Goal: Communication & Community: Answer question/provide support

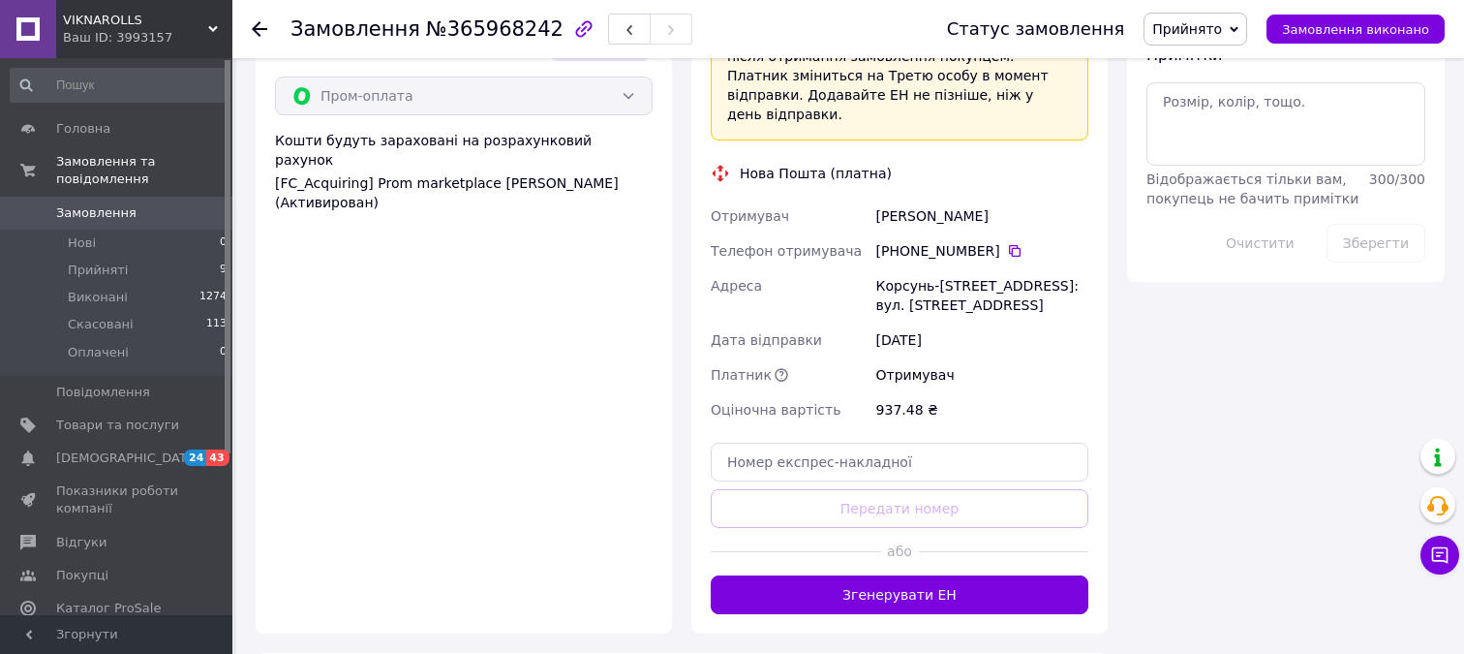
scroll to position [1638, 0]
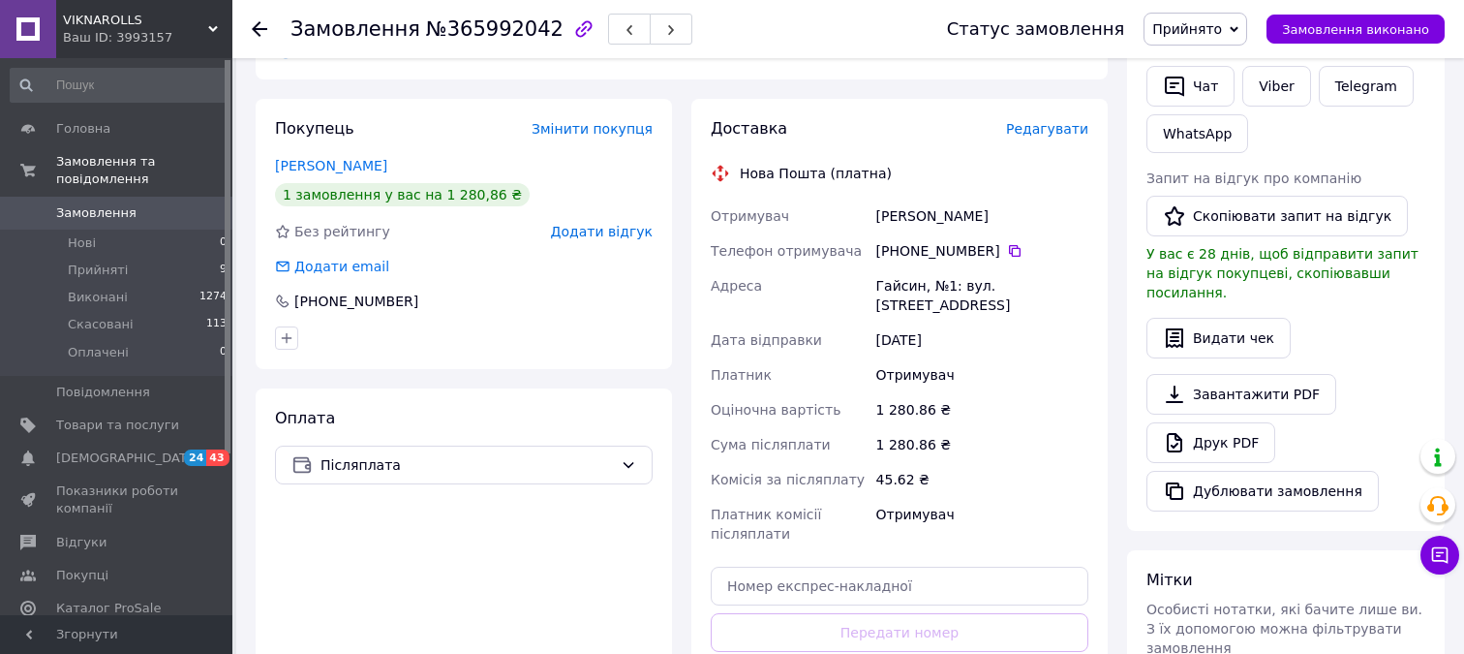
scroll to position [407, 0]
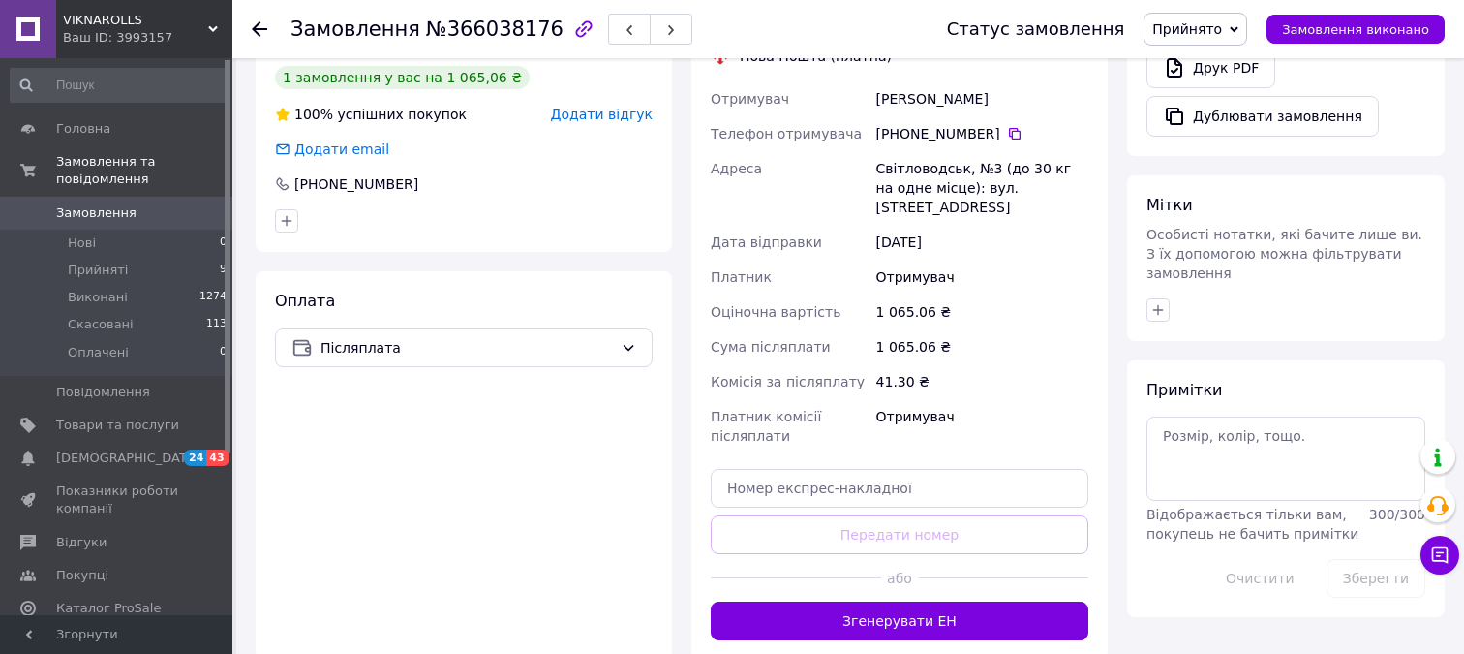
scroll to position [757, 0]
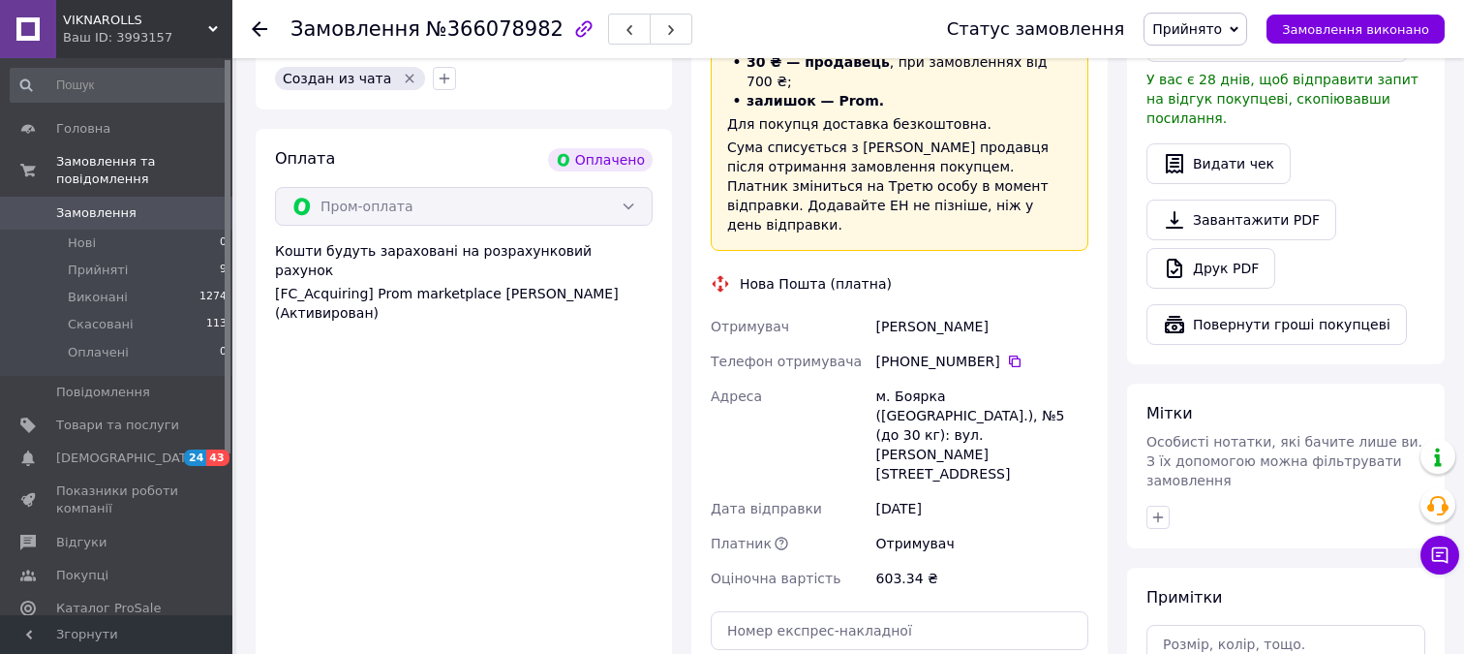
scroll to position [1114, 0]
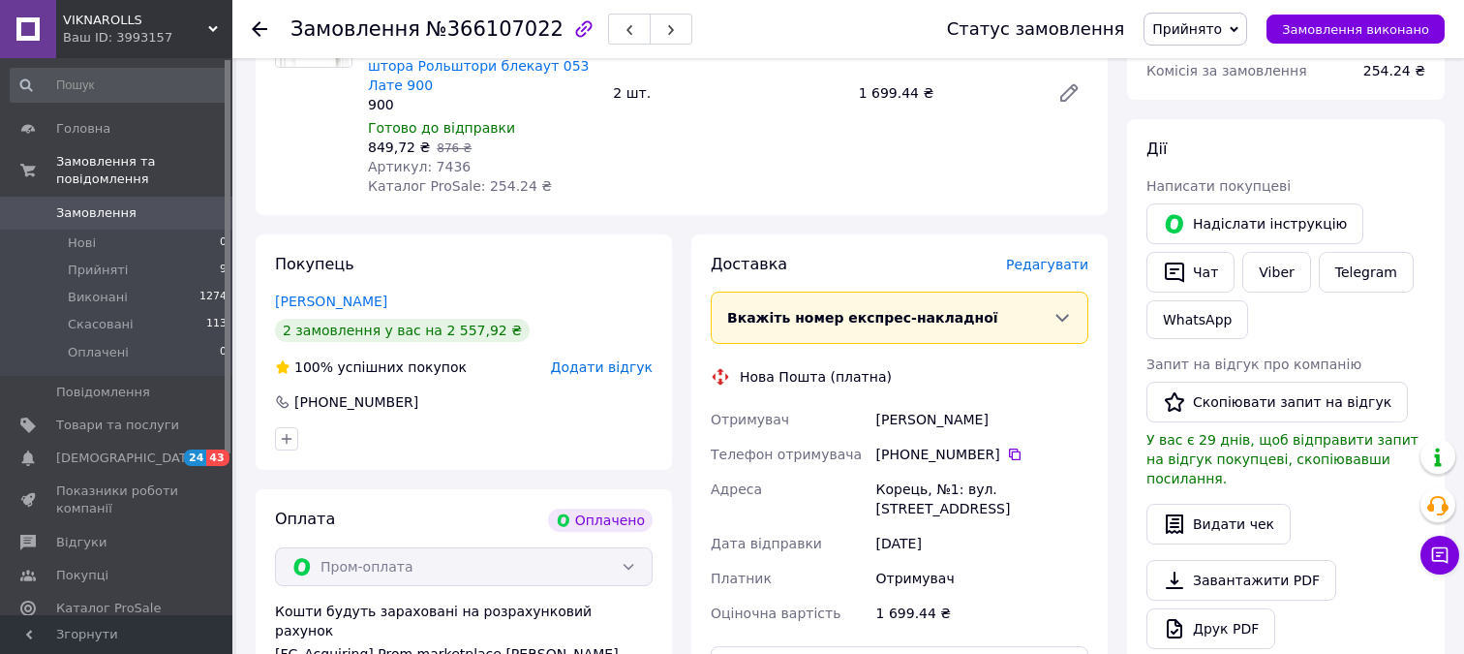
scroll to position [716, 0]
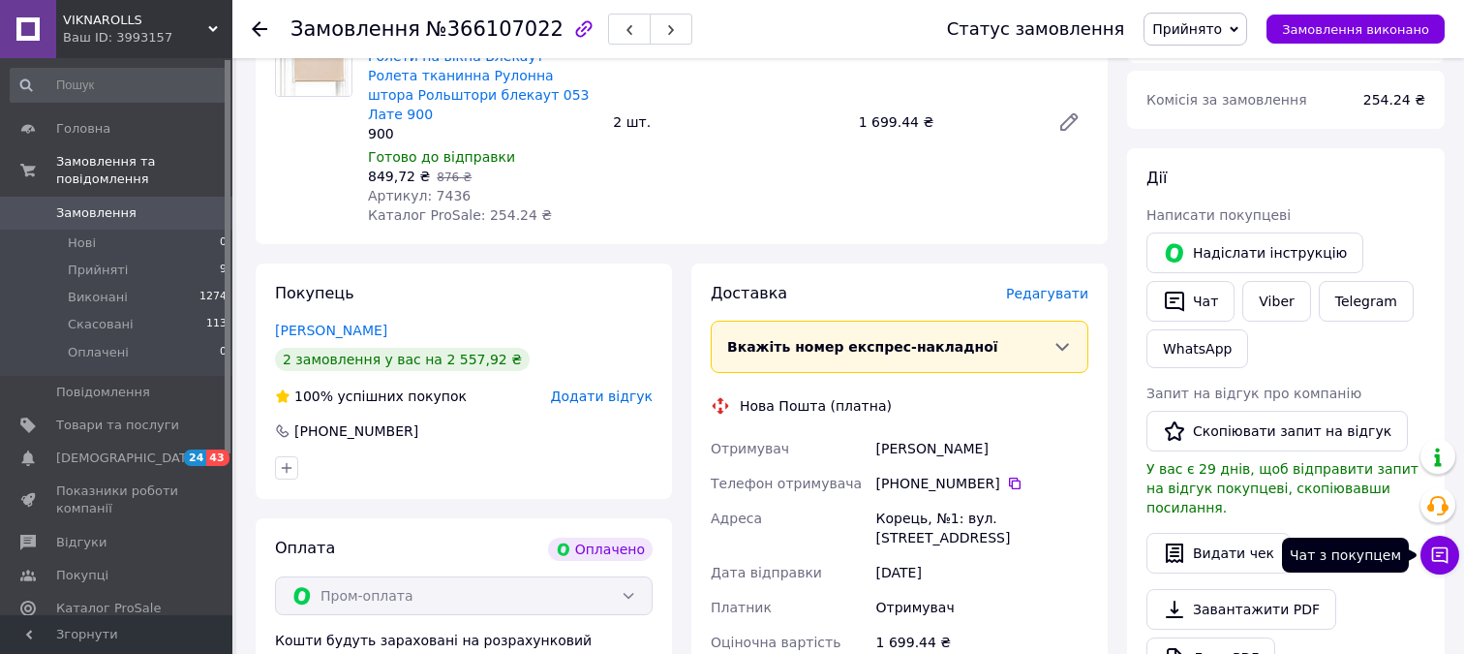
click at [1438, 559] on icon at bounding box center [1439, 554] width 19 height 19
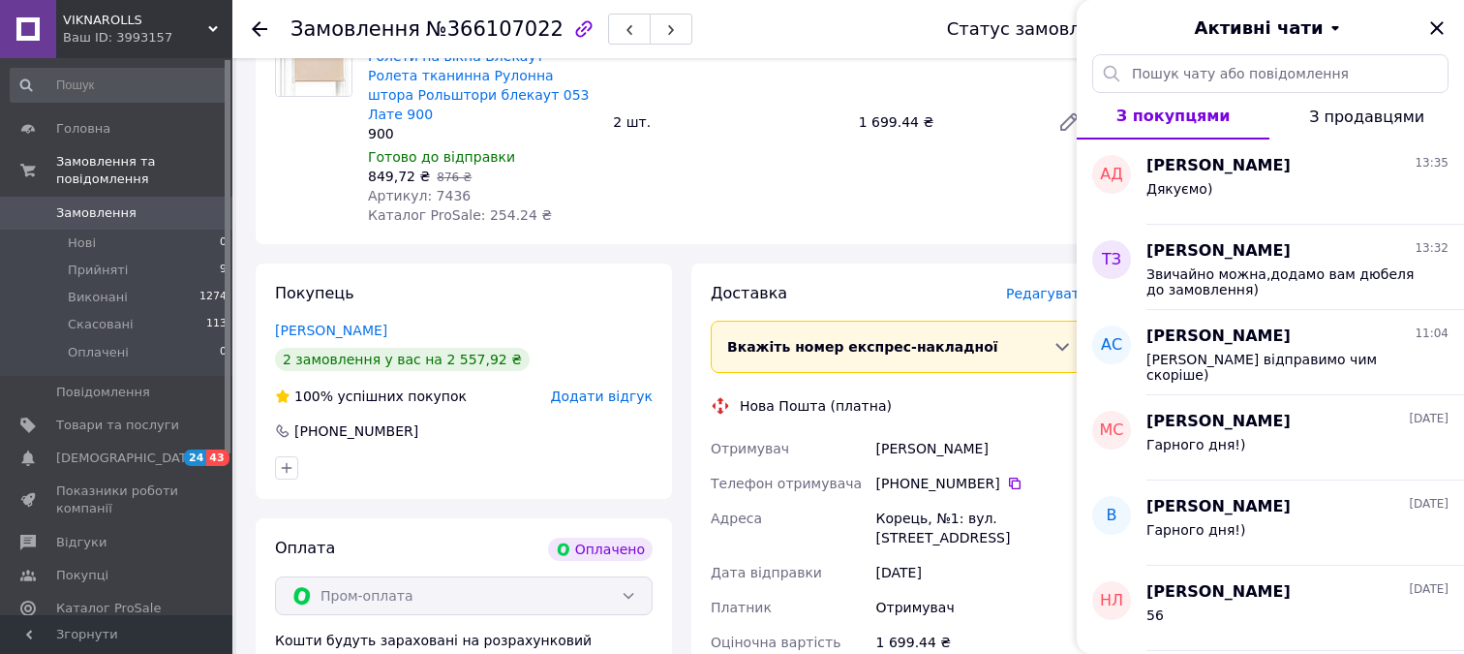
click at [998, 186] on div "−3% Ролети на вікна Блекаут Ролета тканинна Рулонна штора Рольштори блекаут 053…" at bounding box center [728, 121] width 736 height 213
click at [1439, 28] on icon "Закрити" at bounding box center [1436, 27] width 23 height 23
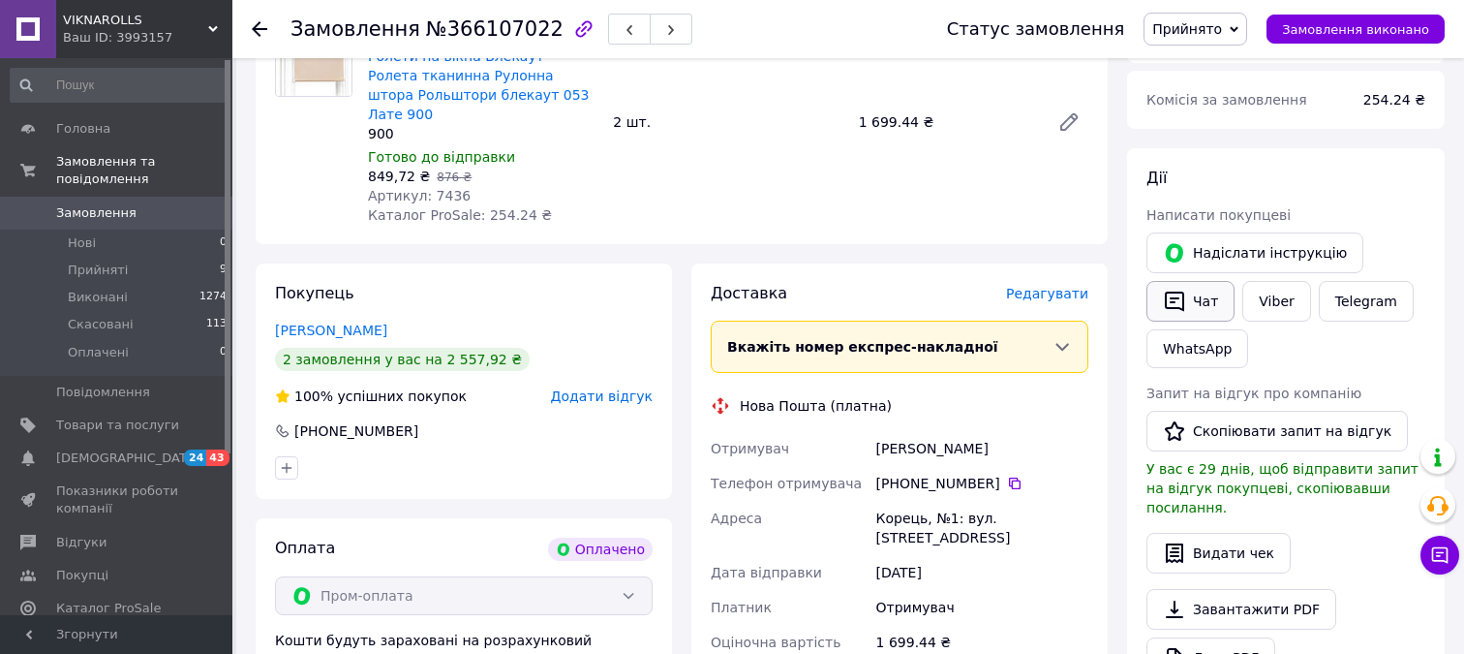
click at [1205, 303] on button "Чат" at bounding box center [1190, 301] width 88 height 41
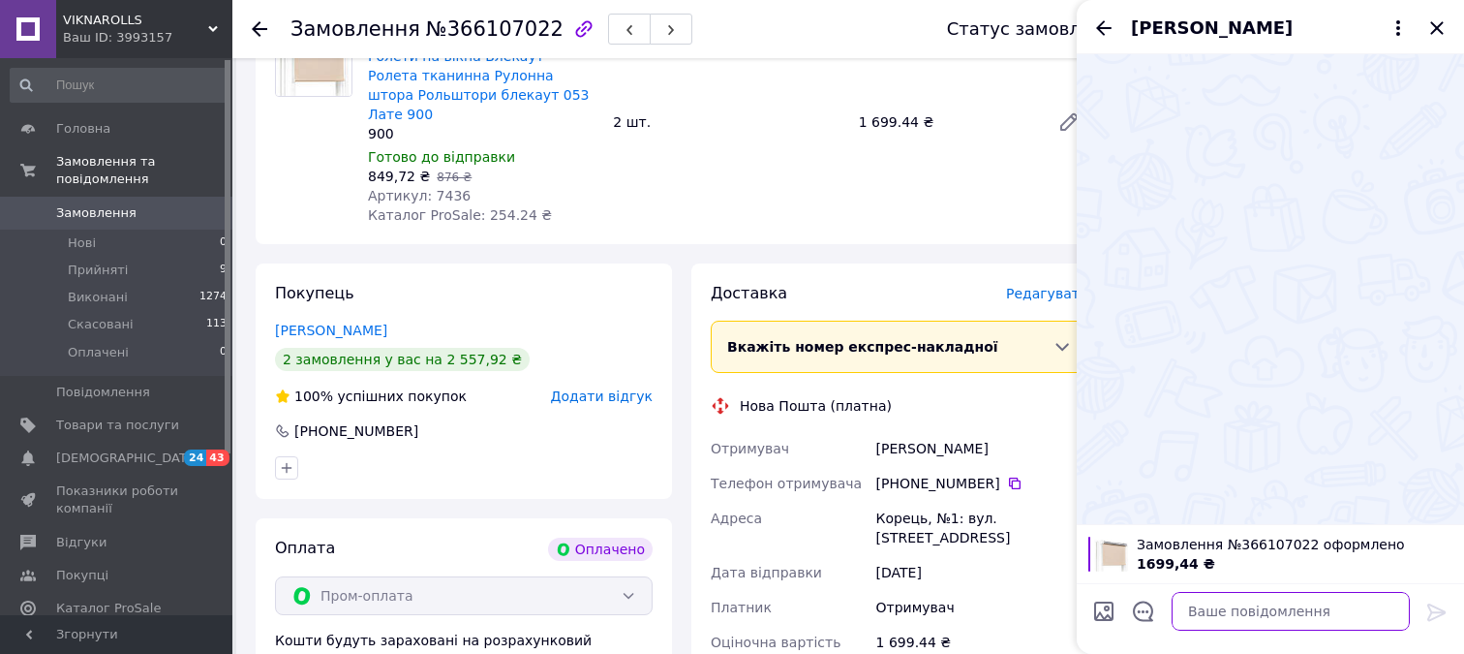
click at [1234, 606] on textarea at bounding box center [1291, 611] width 238 height 39
type textarea "D"
type textarea "Вітаю)"
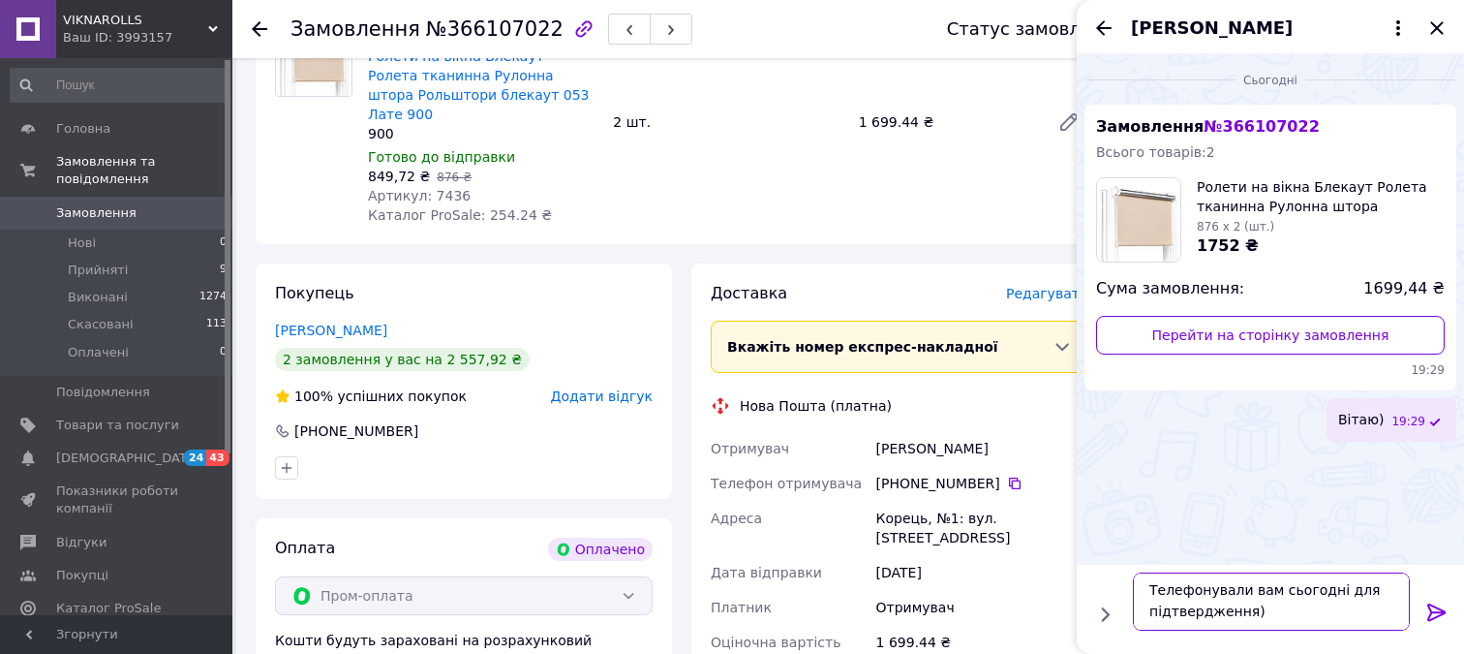
scroll to position [13, 0]
type textarea "Телефонували вам сьогодні для підтвердження)"
click at [1440, 612] on icon at bounding box center [1436, 611] width 18 height 17
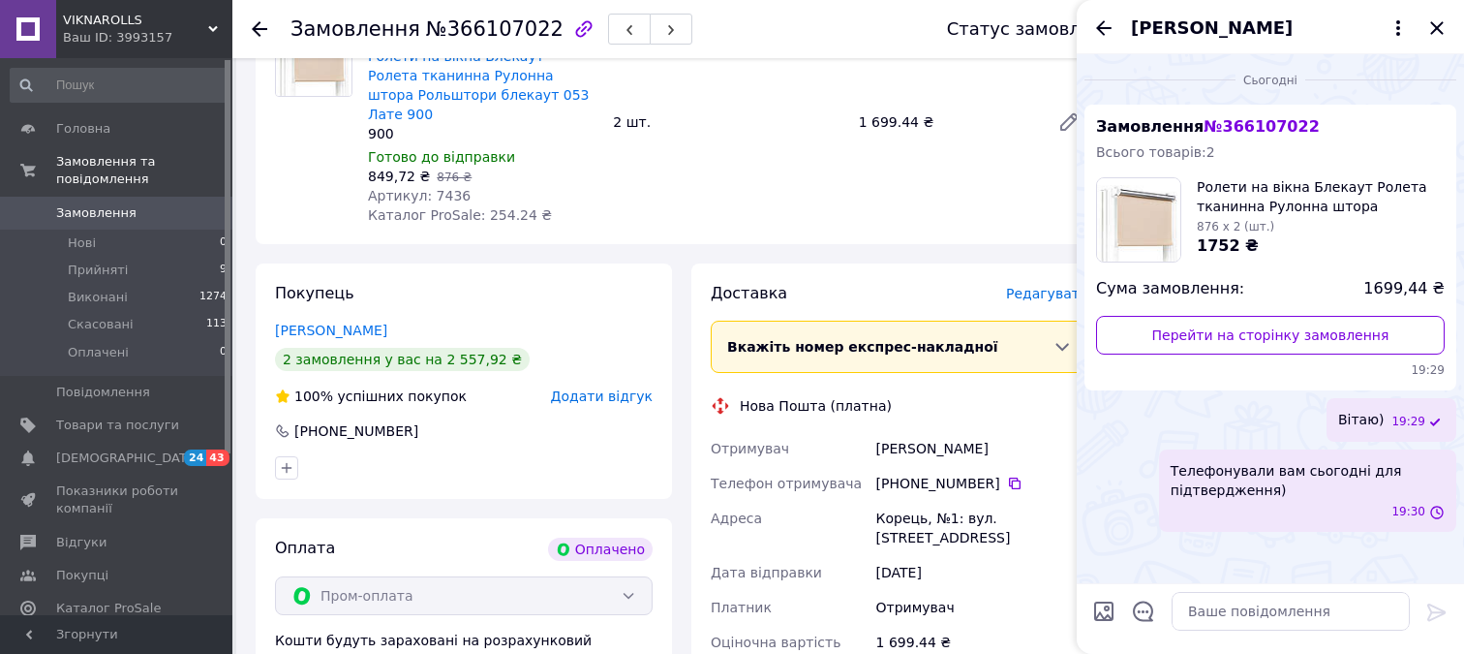
scroll to position [0, 0]
click at [1253, 610] on textarea at bounding box center [1291, 611] width 238 height 39
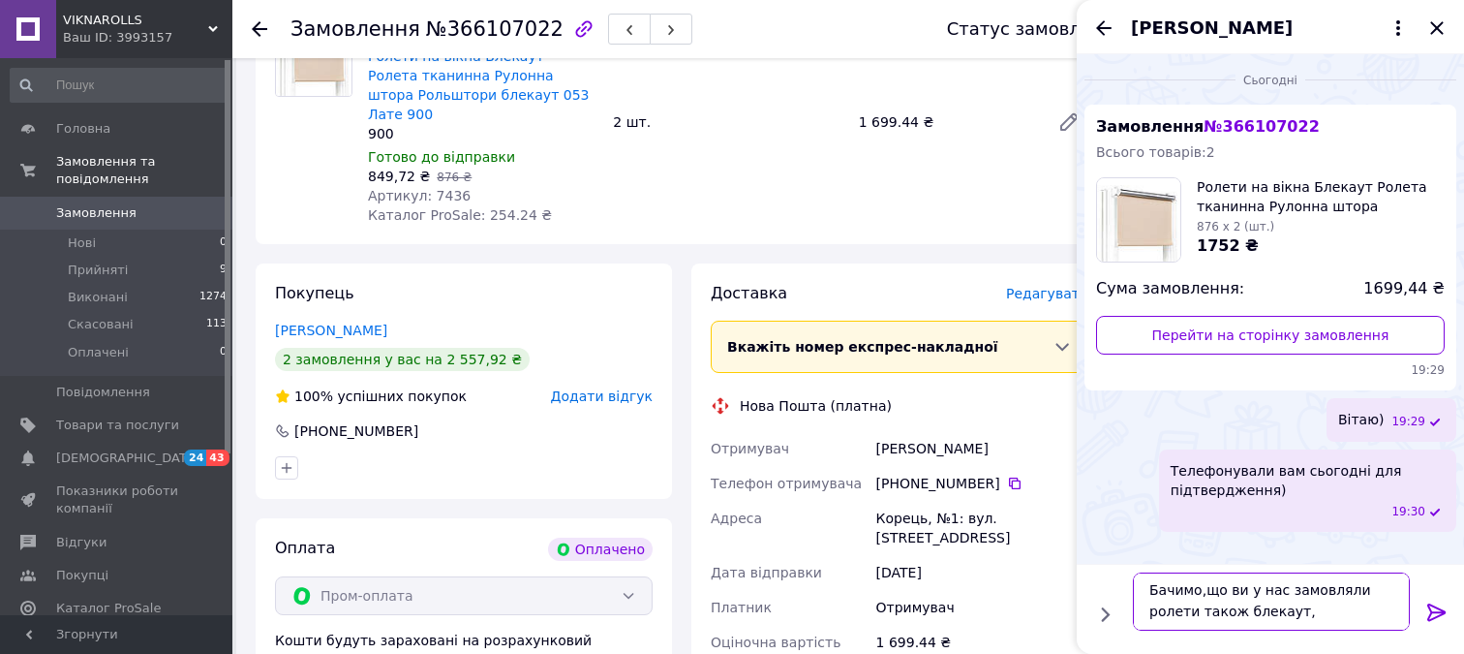
type textarea "Бачимо,що ви у нас замовляли ролети також блекаут"
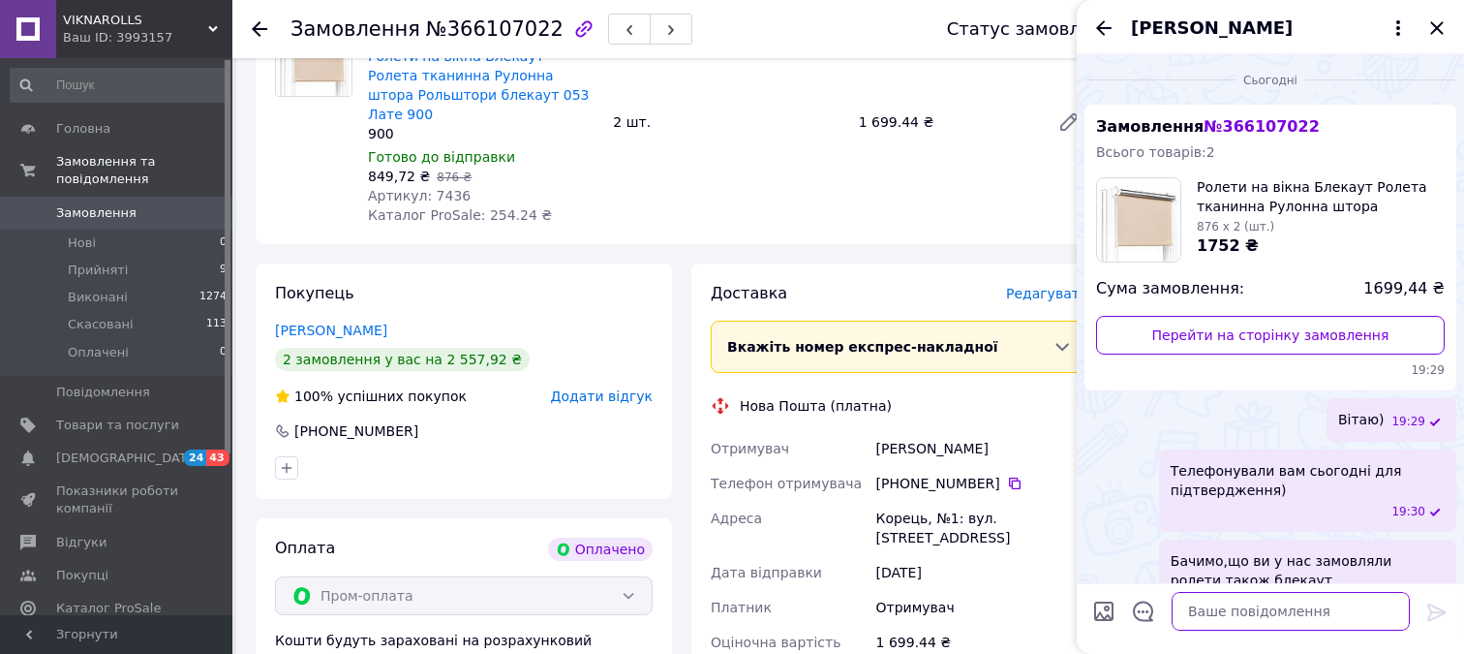
scroll to position [46, 0]
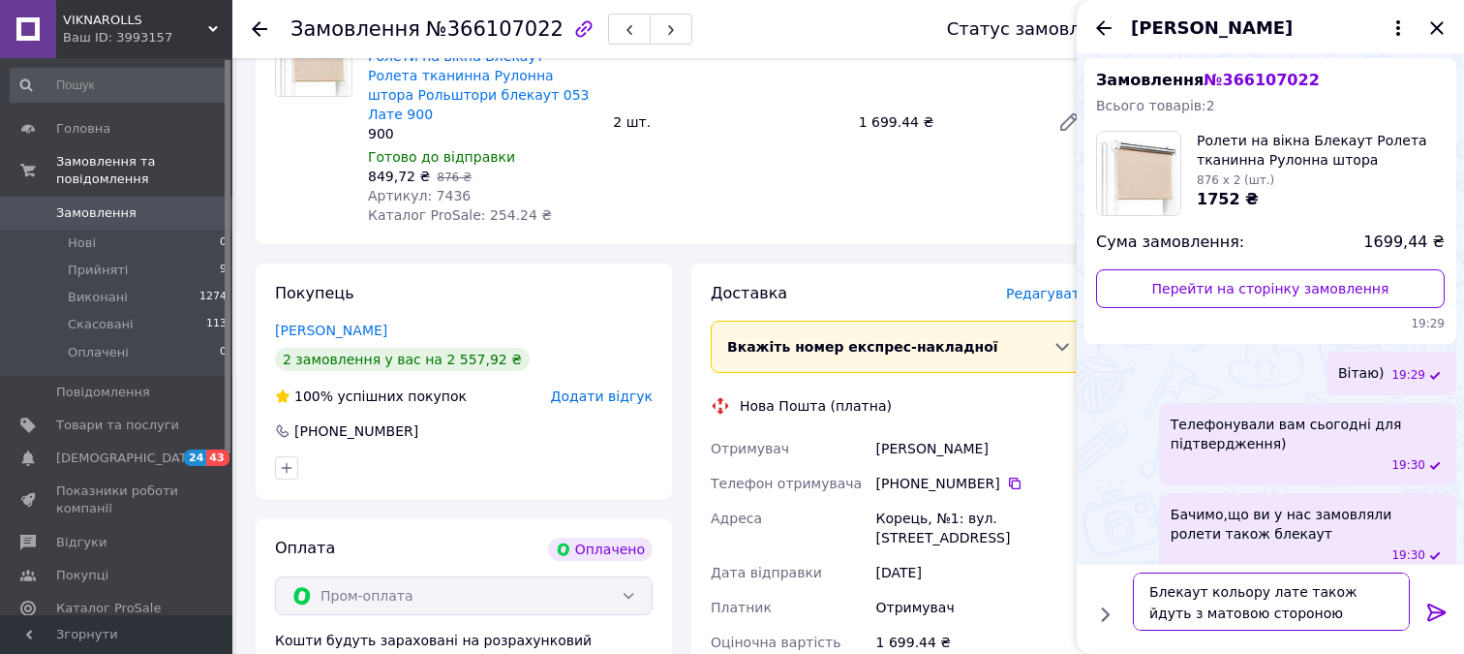
type textarea "Блекаут кольору лате також йдуть з матовою стороною)"
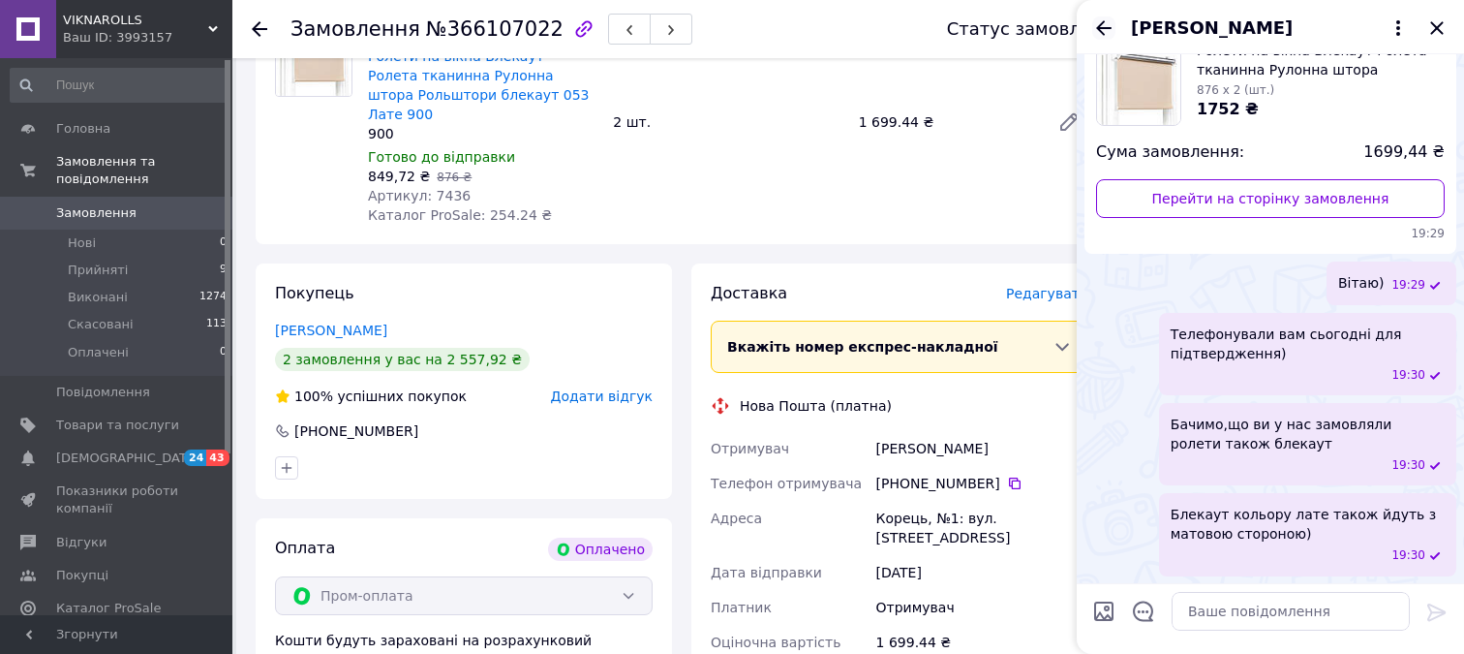
click at [1101, 35] on icon "Назад" at bounding box center [1103, 27] width 23 height 23
